Goal: Information Seeking & Learning: Learn about a topic

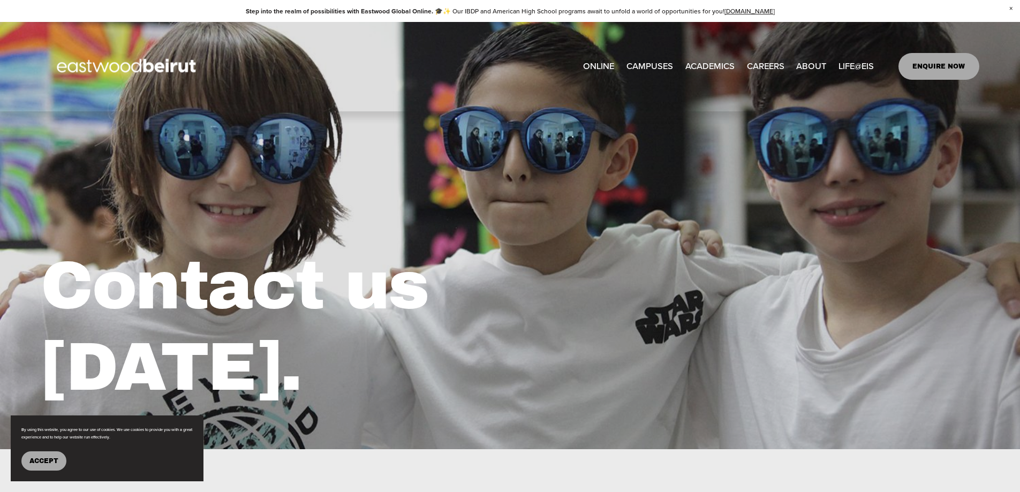
click at [0, 0] on span "Lebanese Program" at bounding box center [0, 0] width 0 height 0
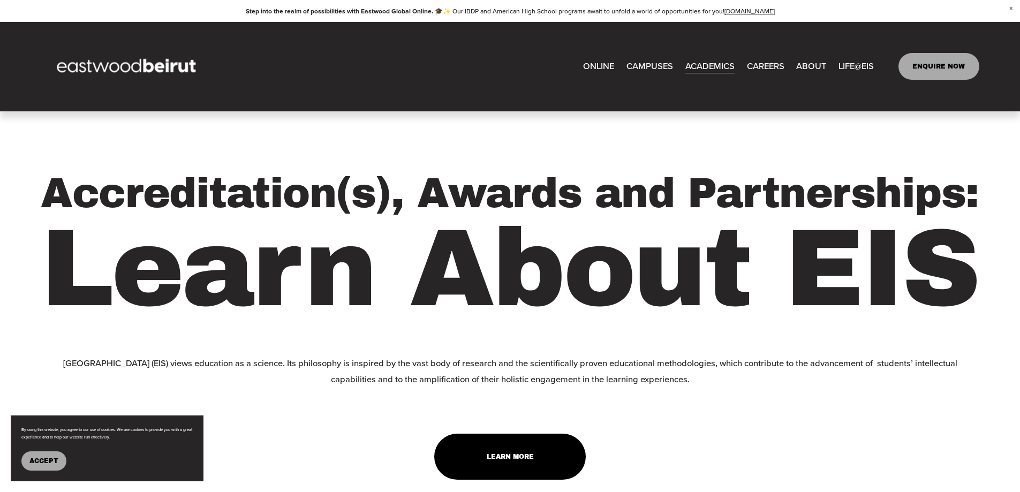
scroll to position [1918, 0]
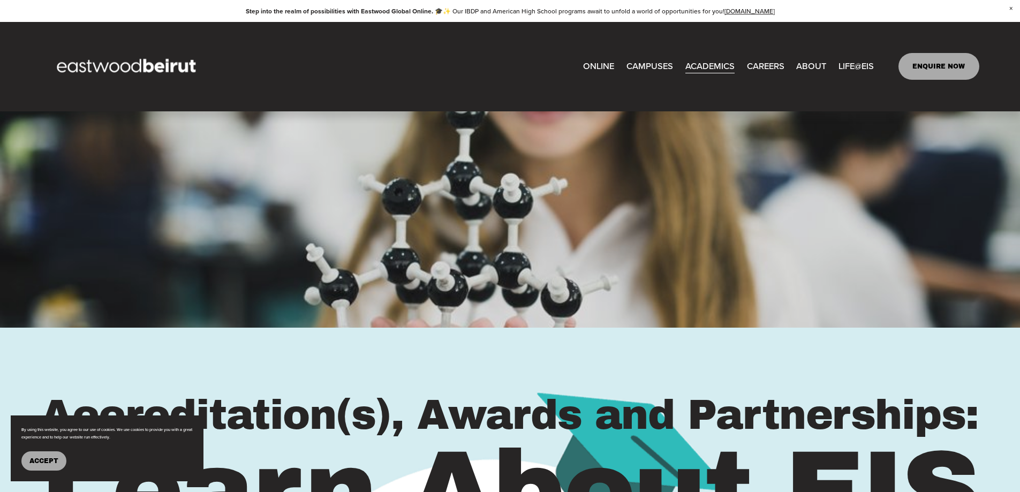
click at [42, 461] on span "Accept" at bounding box center [43, 460] width 29 height 7
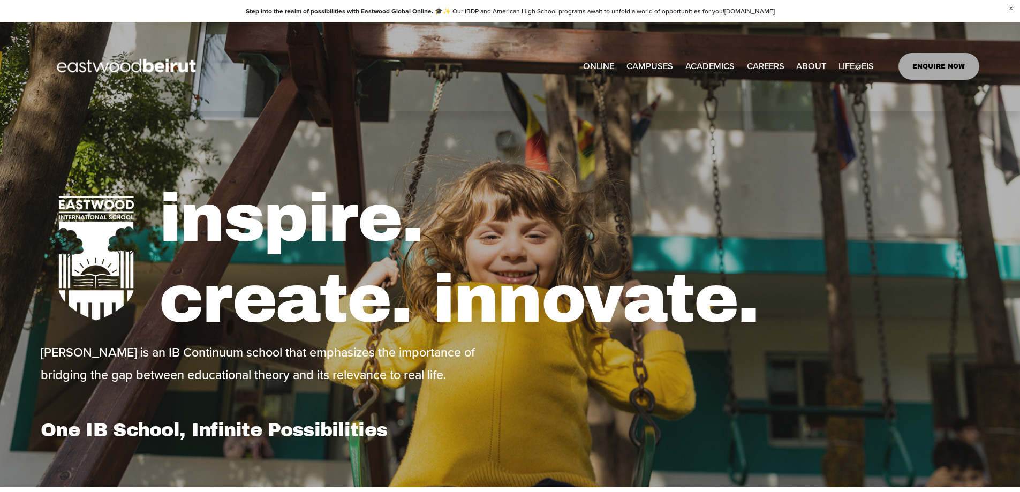
click at [701, 69] on span "ACADEMICS" at bounding box center [709, 66] width 49 height 16
drag, startPoint x: 25, startPoint y: 53, endPoint x: 16, endPoint y: 69, distance: 18.3
click at [16, 69] on div "Skip to Content ONLINE CAMPUSES EASTWOOD COLLEGE KAFARSHIMA" at bounding box center [510, 66] width 1020 height 89
click at [36, 77] on div "Skip to Content ONLINE CAMPUSES EASTWOOD COLLEGE KAFARSHIMA" at bounding box center [510, 66] width 1020 height 89
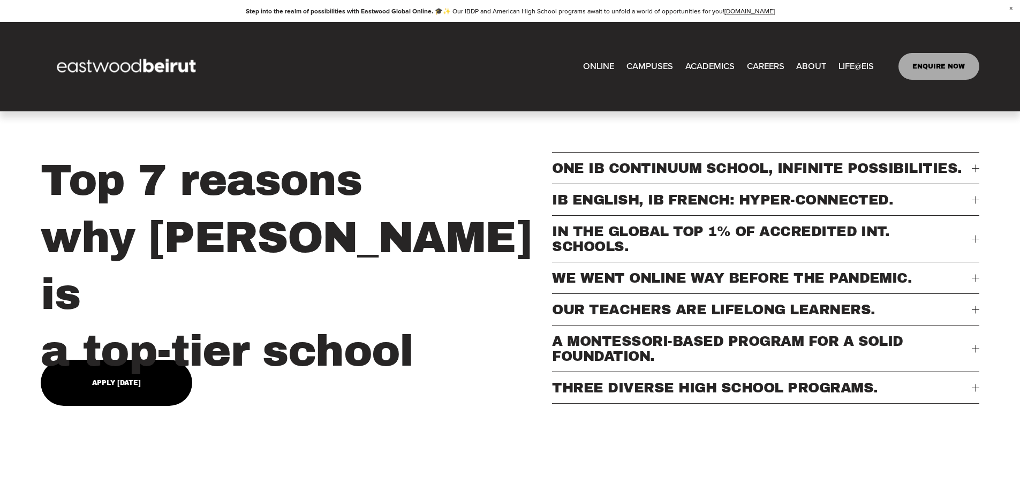
scroll to position [428, 0]
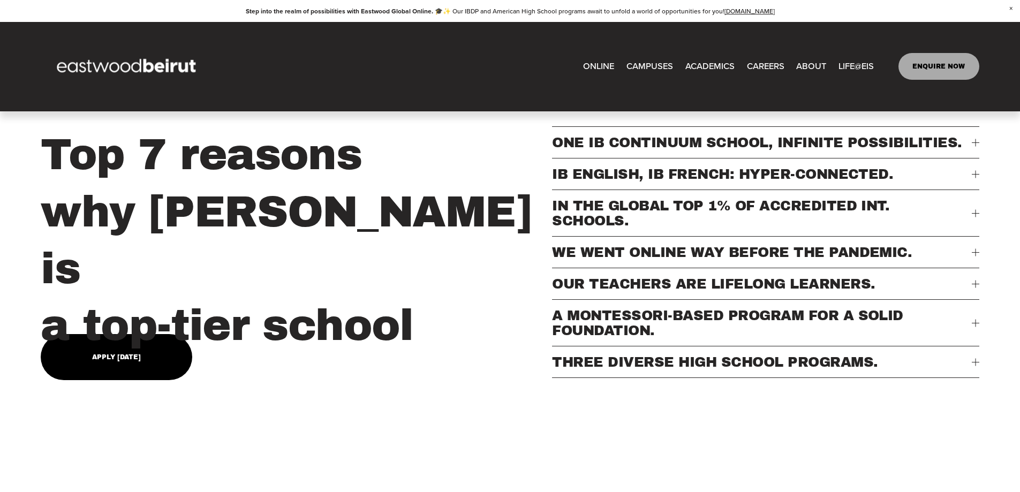
click at [665, 369] on span "THREE DIVERSE HIGH SCHOOL PROGRAMS." at bounding box center [761, 361] width 419 height 15
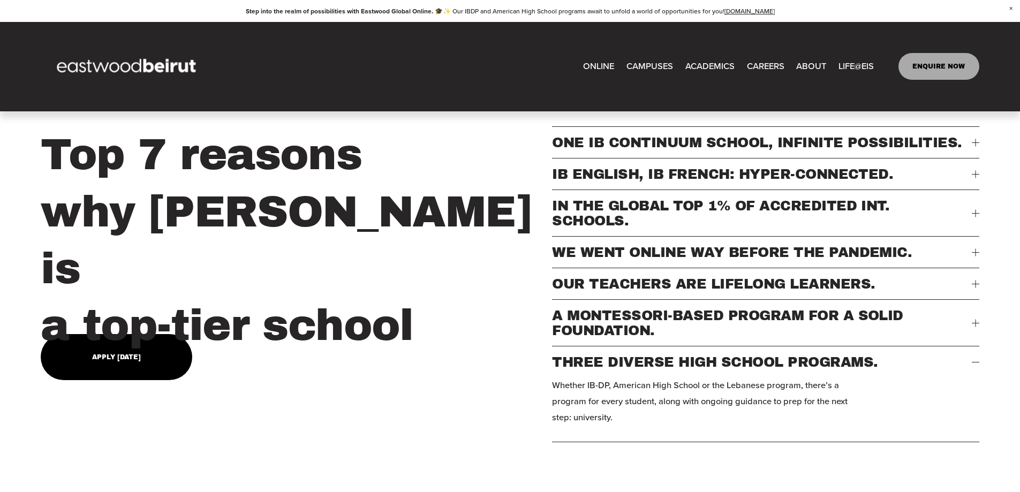
click at [871, 338] on span "A MONTESSORI-BASED PROGRAM FOR A SOLID FOUNDATION." at bounding box center [761, 323] width 419 height 30
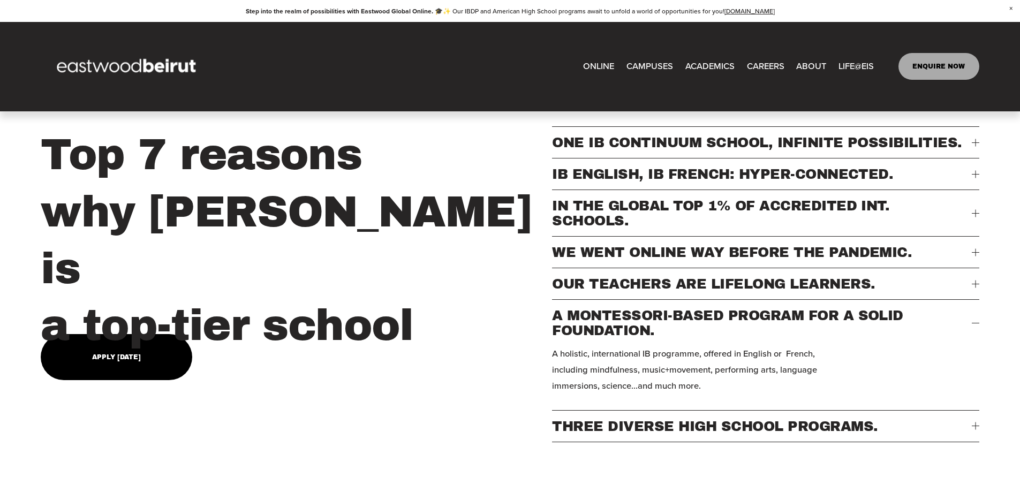
click at [809, 291] on span "OUR TEACHERS ARE LIFELONG LEARNERS." at bounding box center [761, 283] width 419 height 15
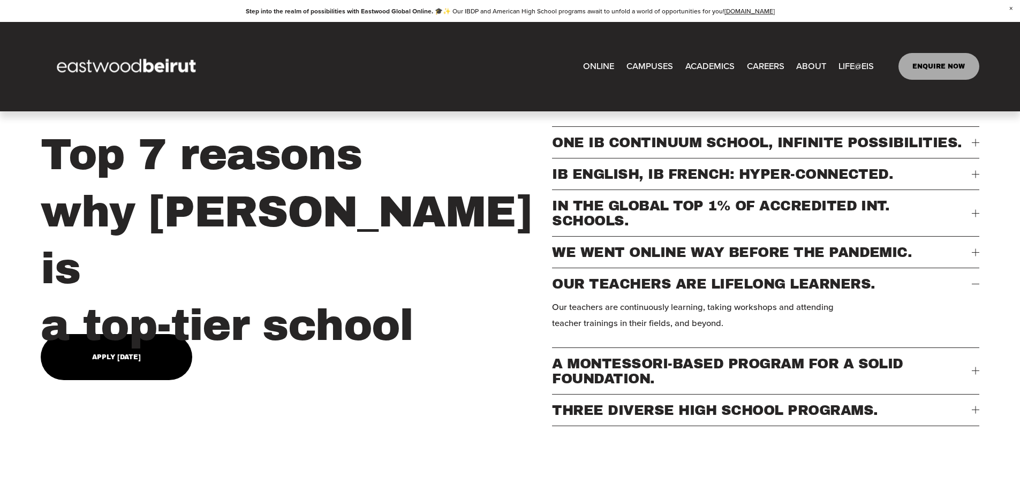
click at [685, 260] on button "WE WENT ONLINE WAY BEFORE THE PANDEMIC." at bounding box center [765, 252] width 427 height 31
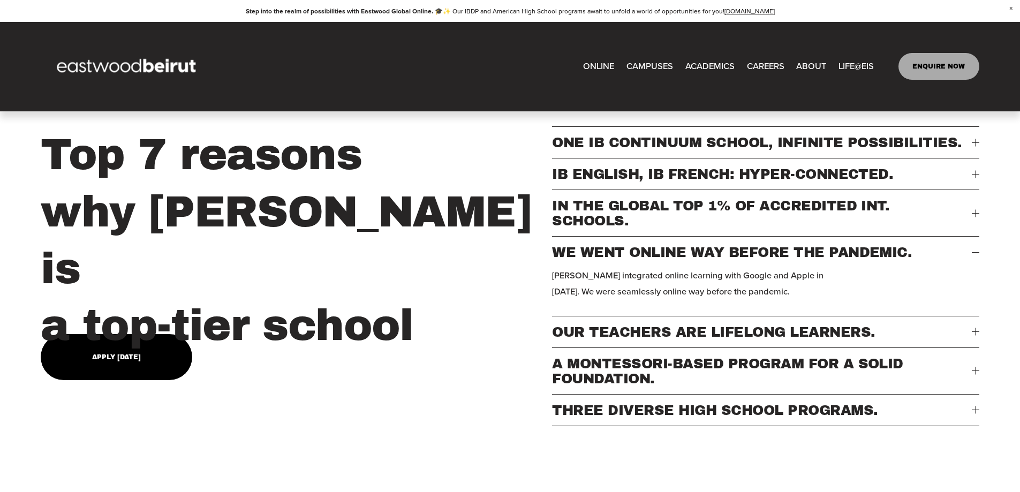
click at [657, 228] on span "IN THE GLOBAL TOP 1% OF ACCREDITED INT. SCHOOLS." at bounding box center [761, 213] width 419 height 30
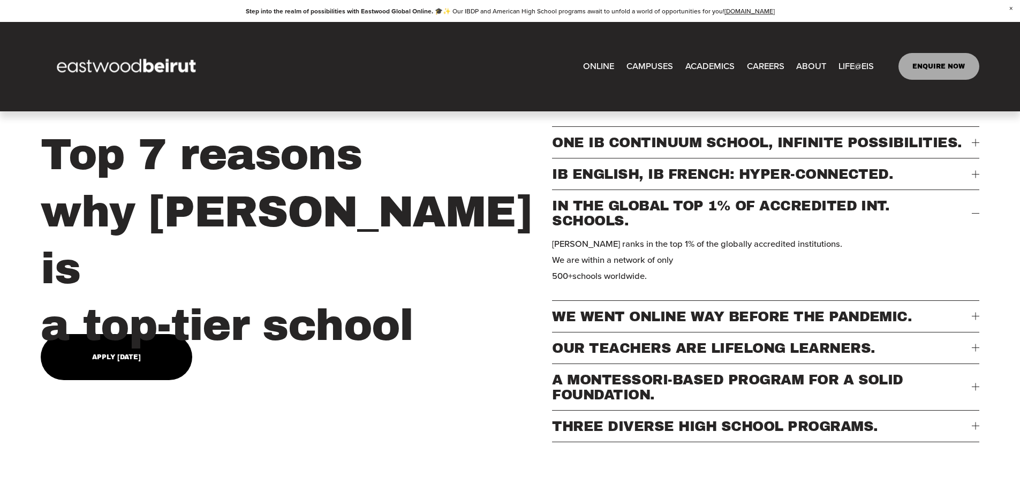
click at [668, 324] on span "WE WENT ONLINE WAY BEFORE THE PANDEMIC." at bounding box center [761, 316] width 419 height 15
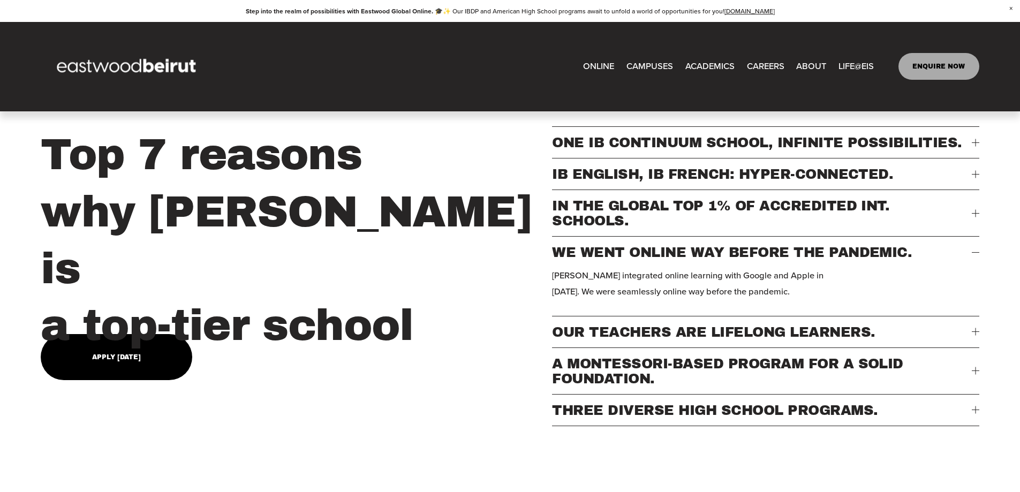
click at [139, 490] on div "Top 7 reasons why Eastwood is a top-tier school ONE IB CONTINUUM SCHOOL, INFINI…" at bounding box center [510, 292] width 1020 height 467
type input "*****"
